Goal: Task Accomplishment & Management: Use online tool/utility

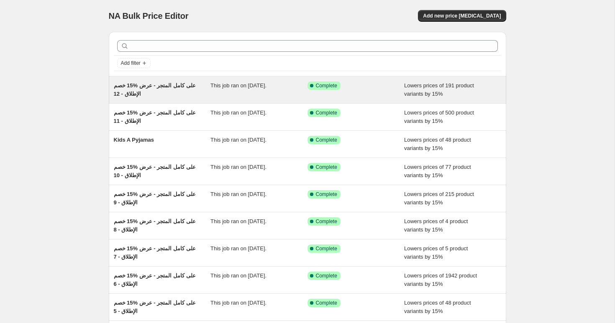
click at [166, 88] on span "خصم ‎15% على كامل المتجر - عرض الإطلاق - 12" at bounding box center [155, 89] width 82 height 15
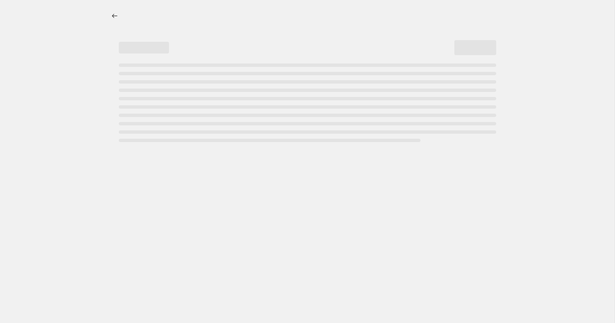
select select "percentage"
select select "collection"
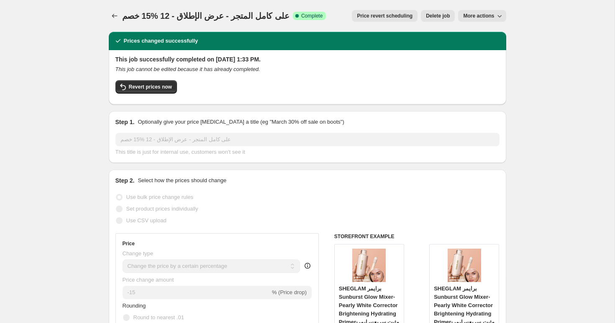
click at [194, 16] on span "خصم ‎15% على كامل المتجر - عرض الإطلاق - 12" at bounding box center [205, 15] width 167 height 9
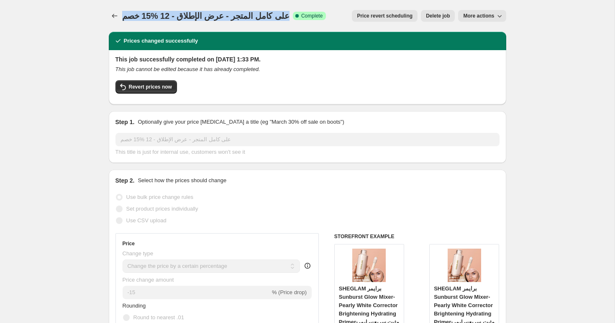
click at [194, 16] on span "خصم ‎15% على كامل المتجر - عرض الإطلاق - 12" at bounding box center [205, 15] width 167 height 9
copy span "خصم ‎15% على كامل المتجر - عرض الإطلاق - 12"
click at [115, 15] on icon "Price change jobs" at bounding box center [114, 16] width 8 height 8
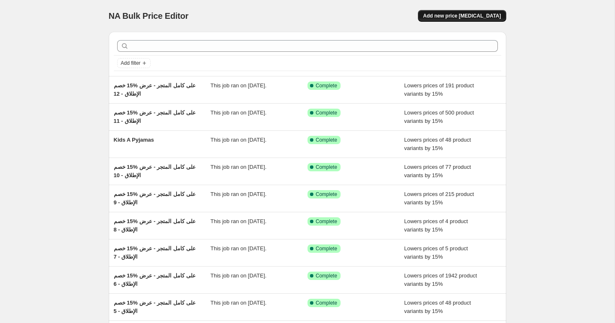
click at [464, 17] on span "Add new price [MEDICAL_DATA]" at bounding box center [462, 16] width 78 height 7
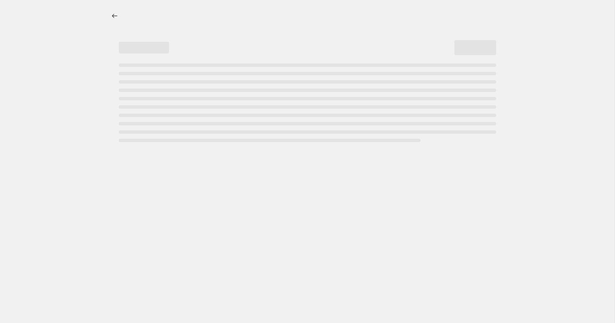
select select "percentage"
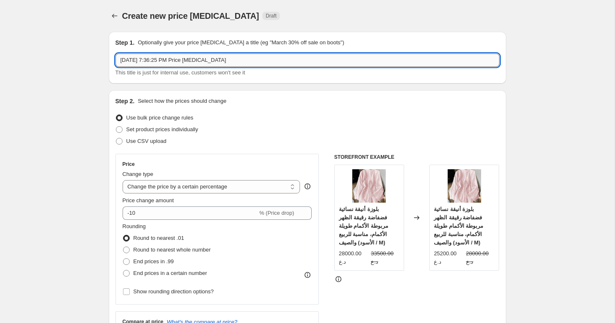
click at [166, 59] on input "[DATE] 7:36:25 PM Price [MEDICAL_DATA]" at bounding box center [307, 60] width 384 height 13
paste input "خصم ‎15% على كامل المتجر - عرض الإطلاق - 12"
click at [151, 61] on input "خصم ‎15% على كامل المتجر - عرض الإطلاق - 12" at bounding box center [307, 60] width 384 height 13
type input "خصم ‎15% على كامل المتجر - عرض الإطلاق - 13"
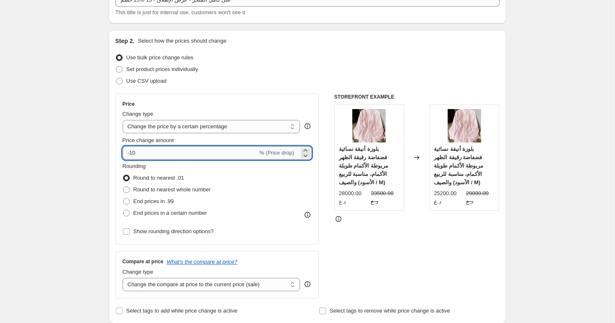
click at [156, 158] on input "-10" at bounding box center [189, 152] width 135 height 13
type input "-15"
click at [171, 214] on span "End prices in a certain number" at bounding box center [170, 213] width 74 height 6
click at [123, 210] on input "End prices in a certain number" at bounding box center [123, 210] width 0 height 0
radio input "true"
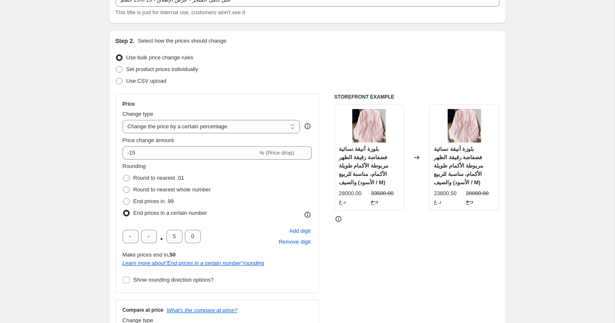
scroll to position [63, 0]
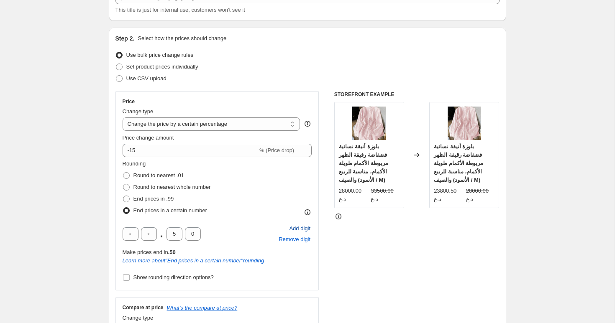
click at [297, 228] on span "Add digit" at bounding box center [299, 229] width 21 height 8
click at [130, 235] on input "text" at bounding box center [130, 233] width 16 height 13
type input "0"
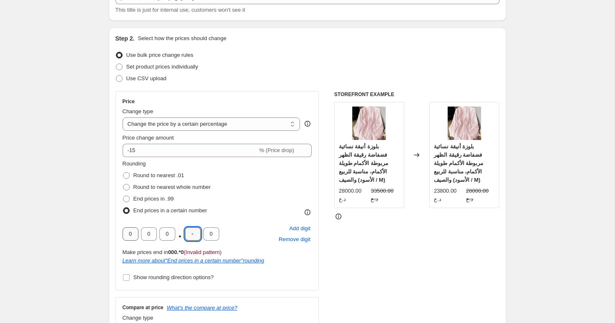
type input "0"
click at [138, 282] on label "Show rounding direction options?" at bounding box center [167, 278] width 91 height 12
click at [130, 281] on input "Show rounding direction options?" at bounding box center [126, 277] width 7 height 7
checkbox input "true"
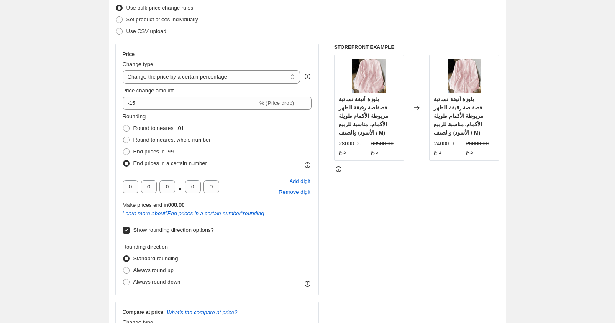
scroll to position [202, 0]
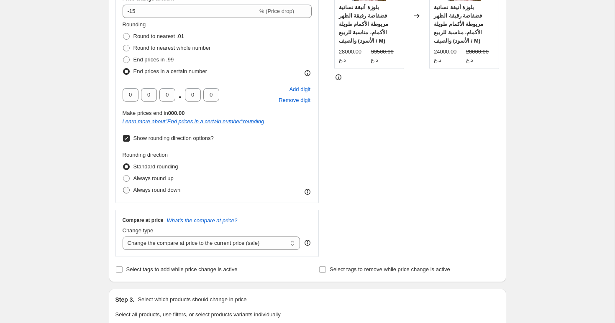
click at [156, 189] on span "Always round down" at bounding box center [156, 190] width 47 height 6
click at [123, 187] on input "Always round down" at bounding box center [123, 187] width 0 height 0
radio input "true"
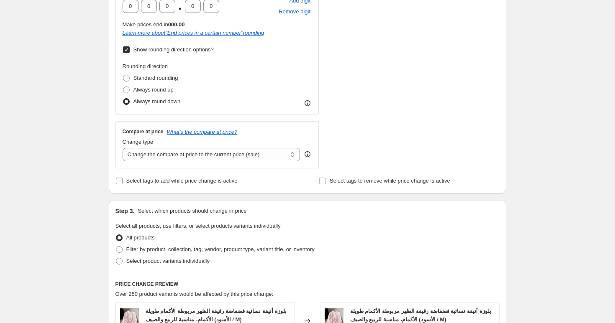
click at [173, 181] on span "Select tags to add while price change is active" at bounding box center [181, 181] width 111 height 6
click at [122, 181] on input "Select tags to add while price change is active" at bounding box center [119, 181] width 7 height 7
checkbox input "true"
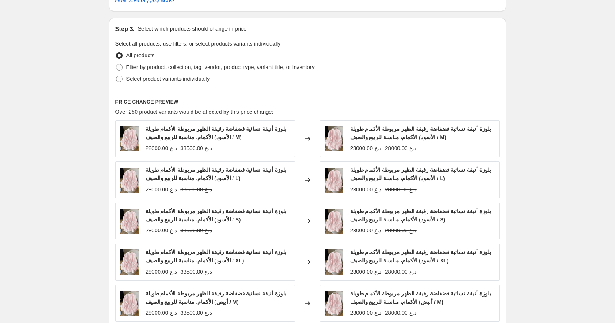
scroll to position [475, 0]
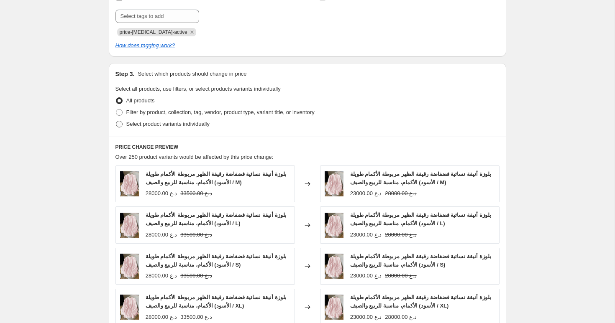
click at [169, 126] on span "Select product variants individually" at bounding box center [167, 124] width 83 height 6
click at [116, 121] on input "Select product variants individually" at bounding box center [116, 121] width 0 height 0
radio input "true"
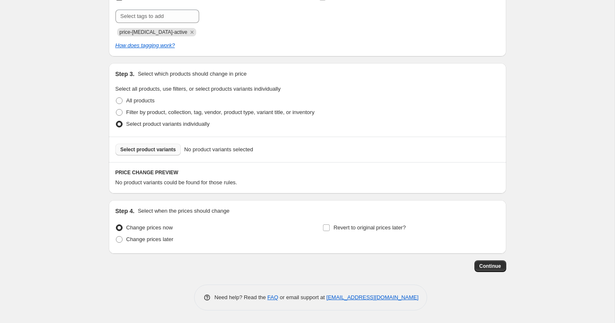
click at [166, 152] on span "Select product variants" at bounding box center [148, 149] width 56 height 7
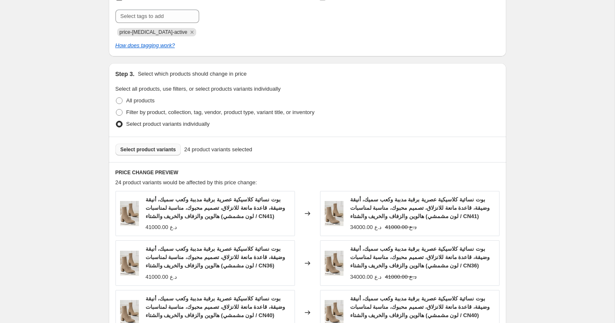
click at [161, 151] on span "Select product variants" at bounding box center [148, 149] width 56 height 7
click at [144, 143] on div "Select product variants 24 product variants selected" at bounding box center [307, 150] width 397 height 26
click at [142, 149] on span "Select product variants" at bounding box center [148, 149] width 56 height 7
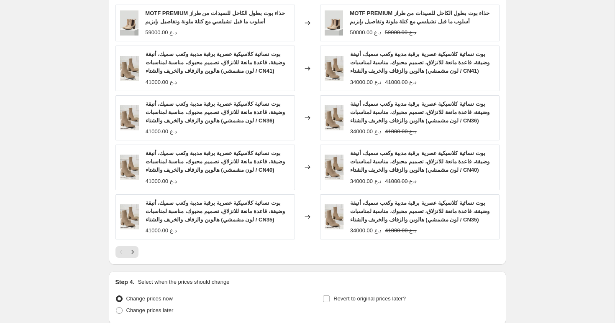
scroll to position [732, 0]
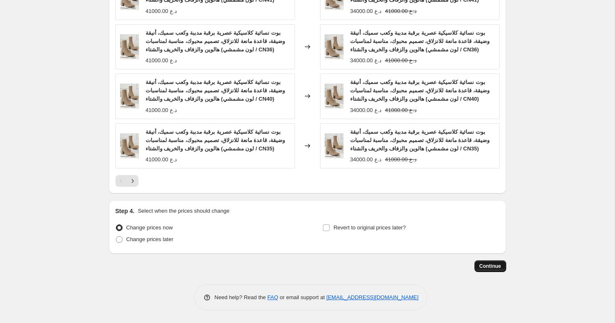
click at [483, 264] on span "Continue" at bounding box center [490, 266] width 22 height 7
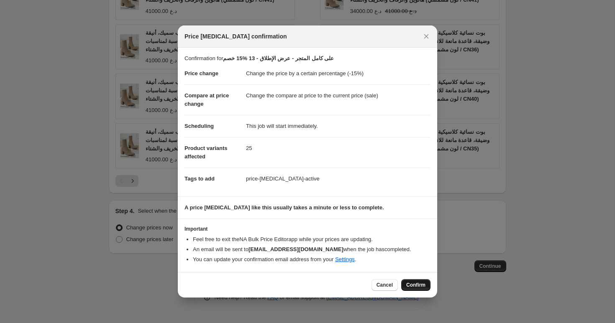
click at [419, 286] on span "Confirm" at bounding box center [415, 285] width 19 height 7
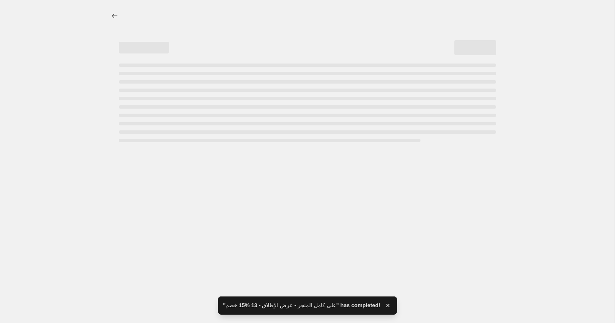
select select "percentage"
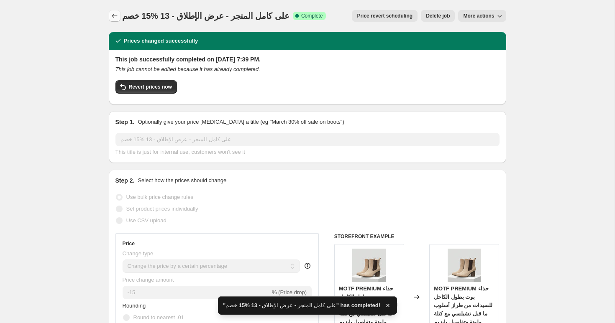
click at [111, 18] on icon "Price change jobs" at bounding box center [114, 16] width 8 height 8
